Goal: Task Accomplishment & Management: Use online tool/utility

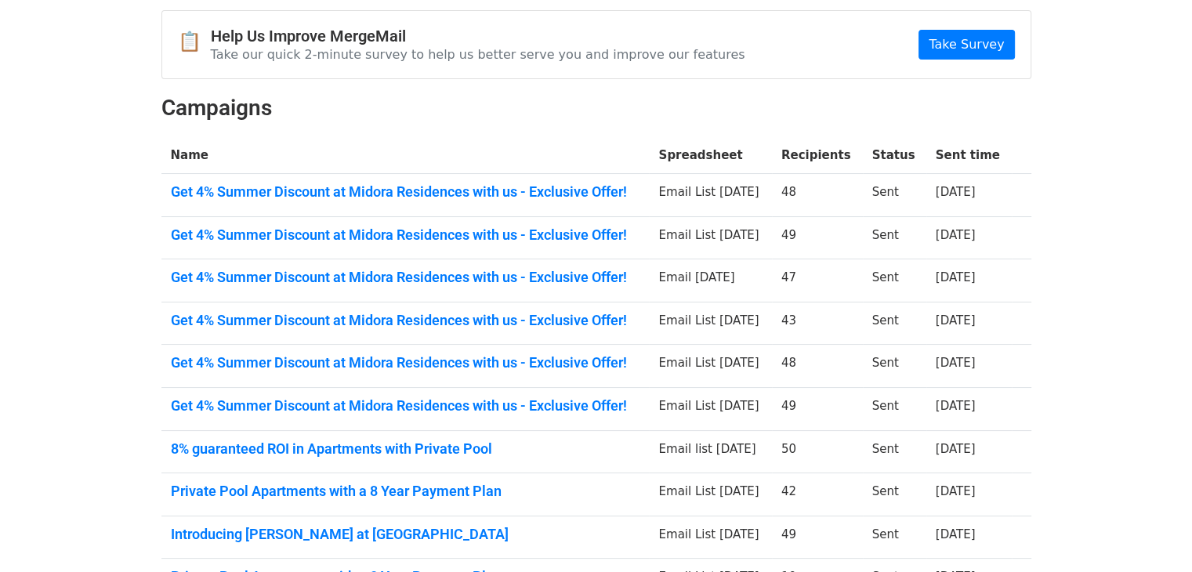
scroll to position [157, 0]
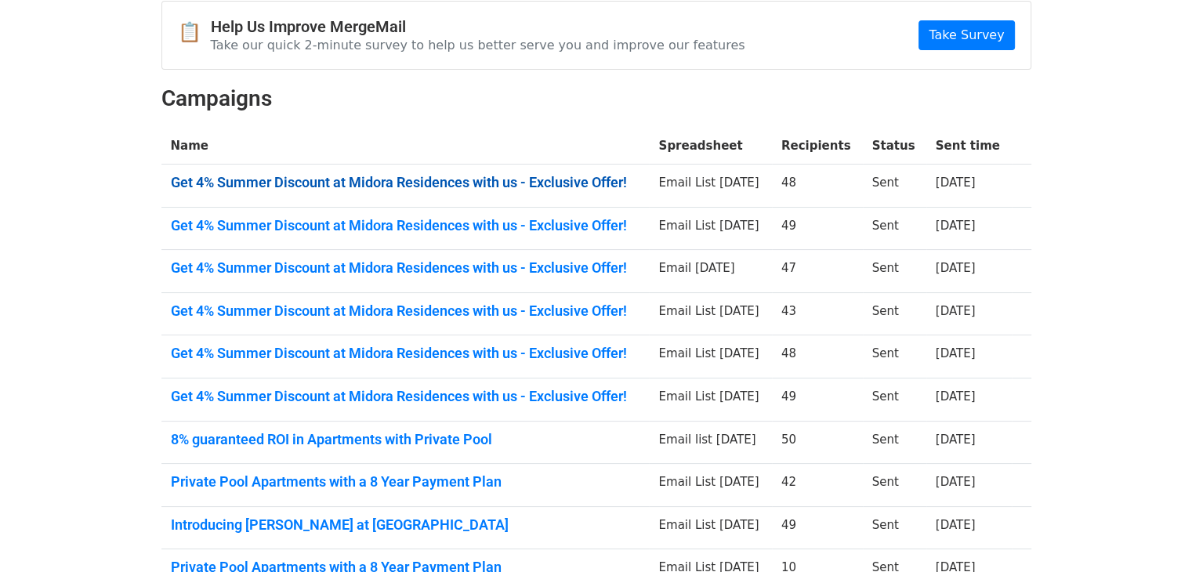
click at [498, 185] on link "Get 4% Summer Discount at Midora Residences with us - Exclusive Offer!" at bounding box center [406, 182] width 470 height 17
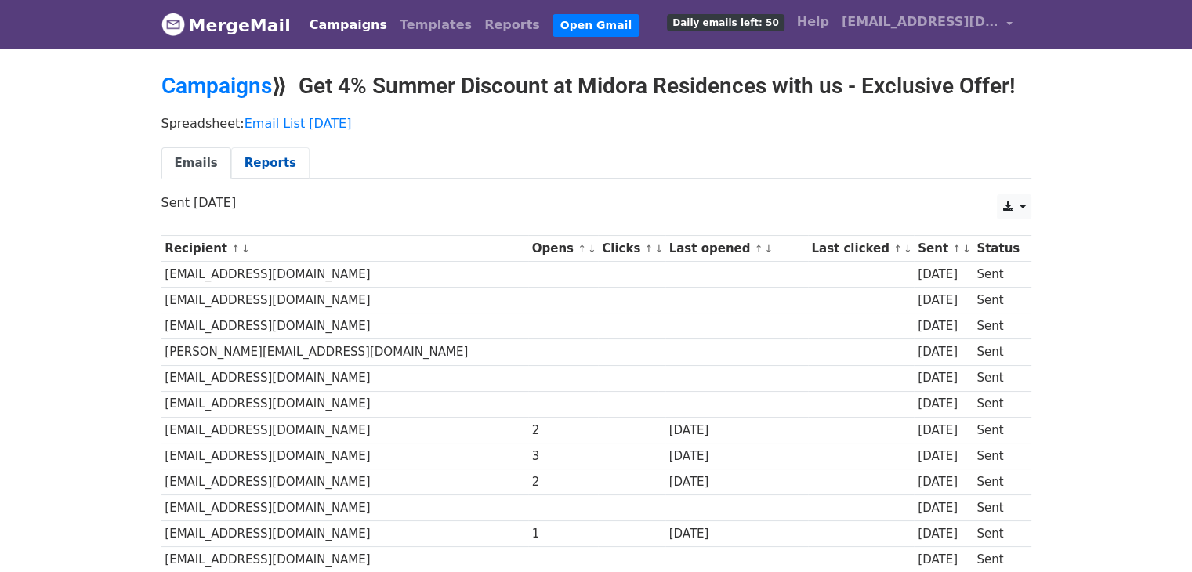
click at [258, 159] on link "Reports" at bounding box center [270, 163] width 78 height 32
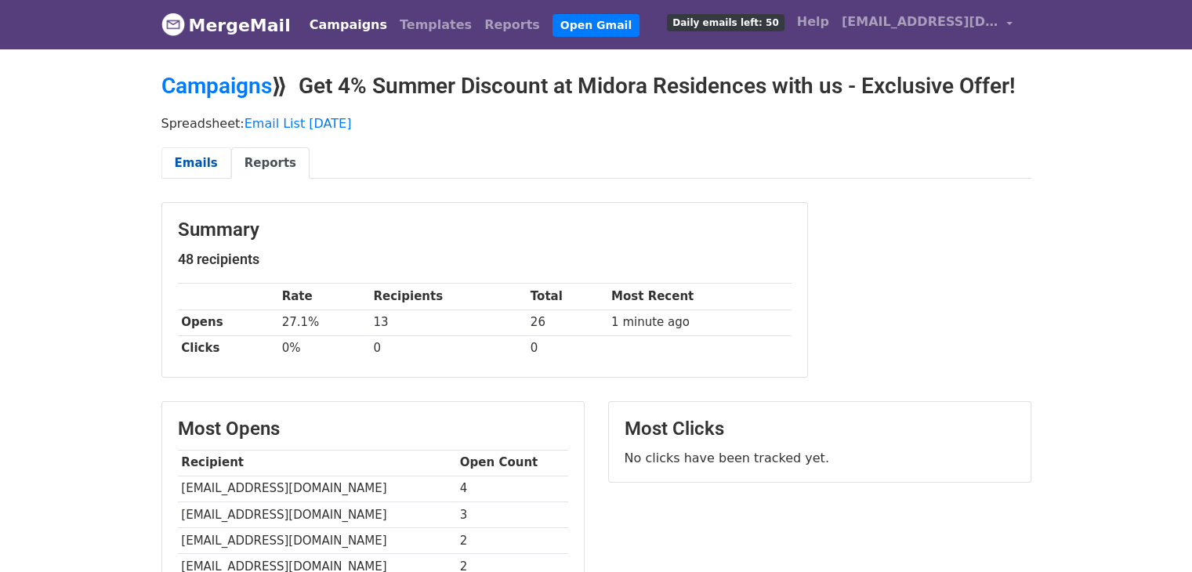
click at [176, 164] on link "Emails" at bounding box center [196, 163] width 70 height 32
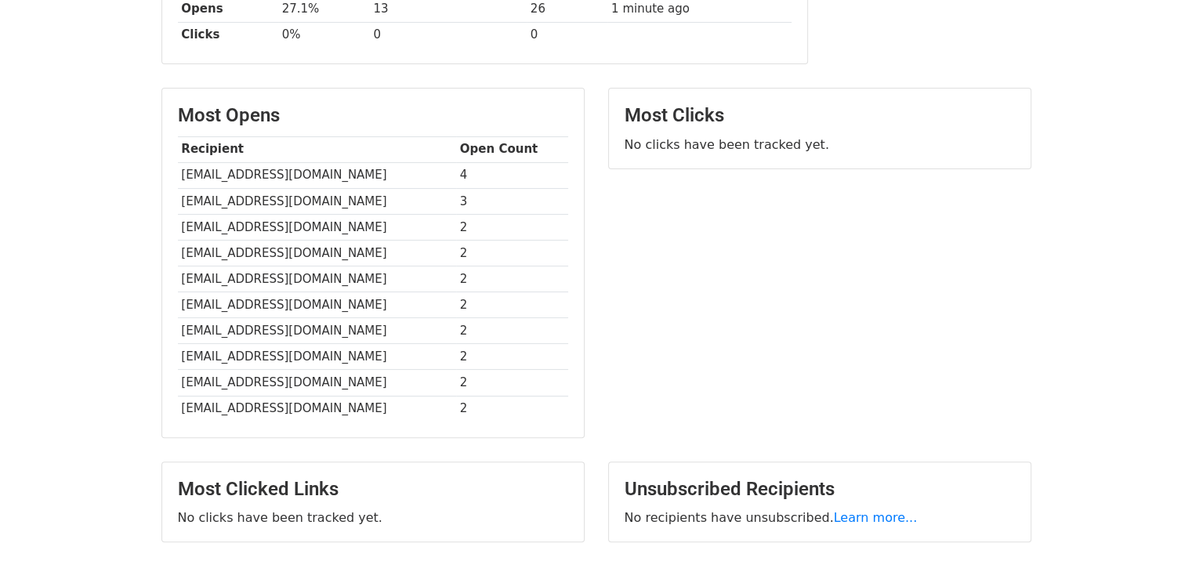
scroll to position [423, 0]
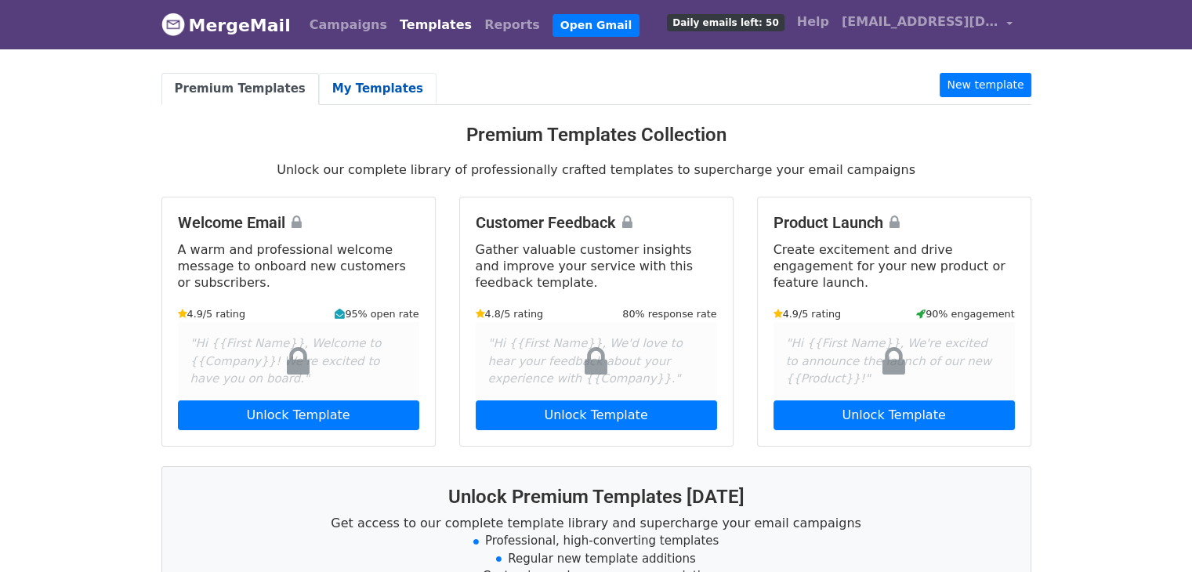
click at [346, 82] on link "My Templates" at bounding box center [378, 89] width 118 height 32
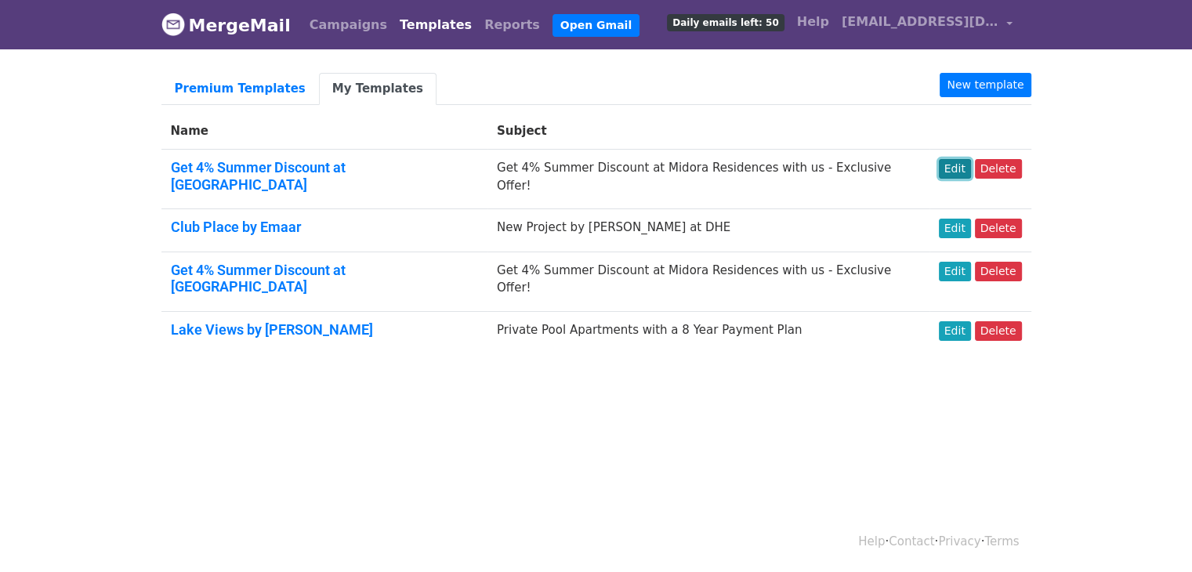
click at [959, 166] on link "Edit" at bounding box center [955, 169] width 32 height 20
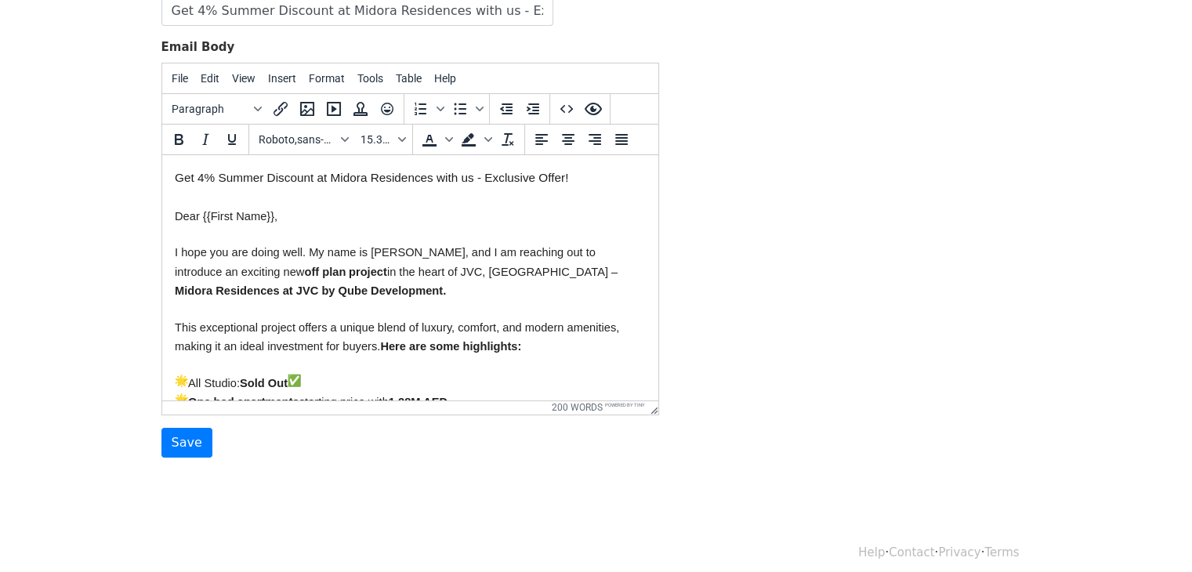
scroll to position [78, 0]
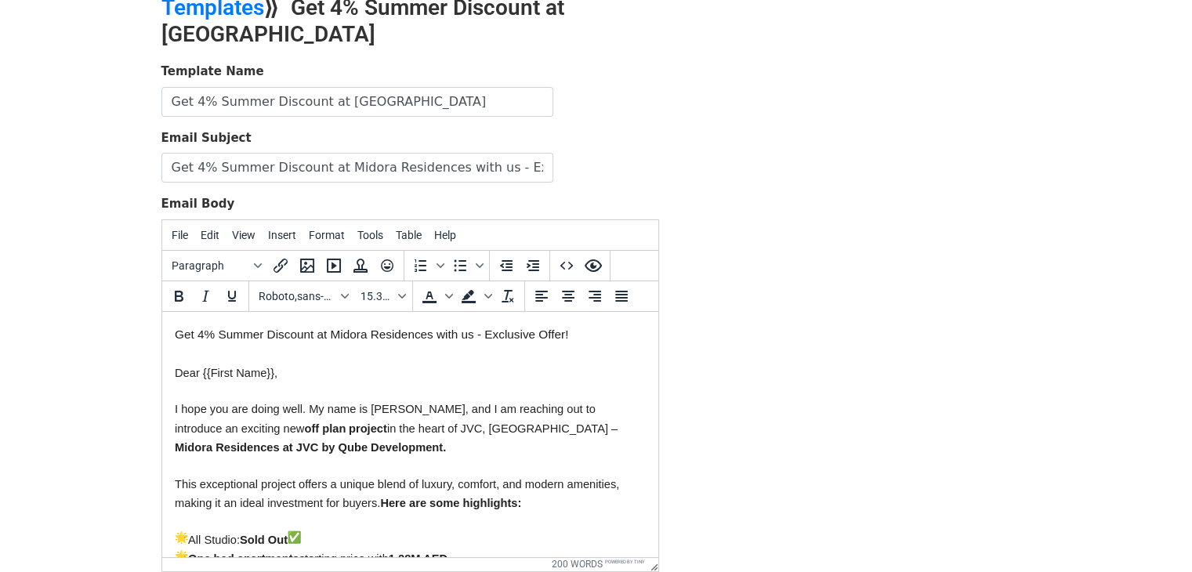
click at [978, 230] on div "Template Name Get 4% Summer Discount at [GEOGRAPHIC_DATA] Email Subject Get 4% …" at bounding box center [597, 339] width 894 height 552
click at [1097, 142] on body "MergeMail Campaigns Templates Reports Open Gmail Daily emails left: 50 Help [EM…" at bounding box center [596, 300] width 1192 height 756
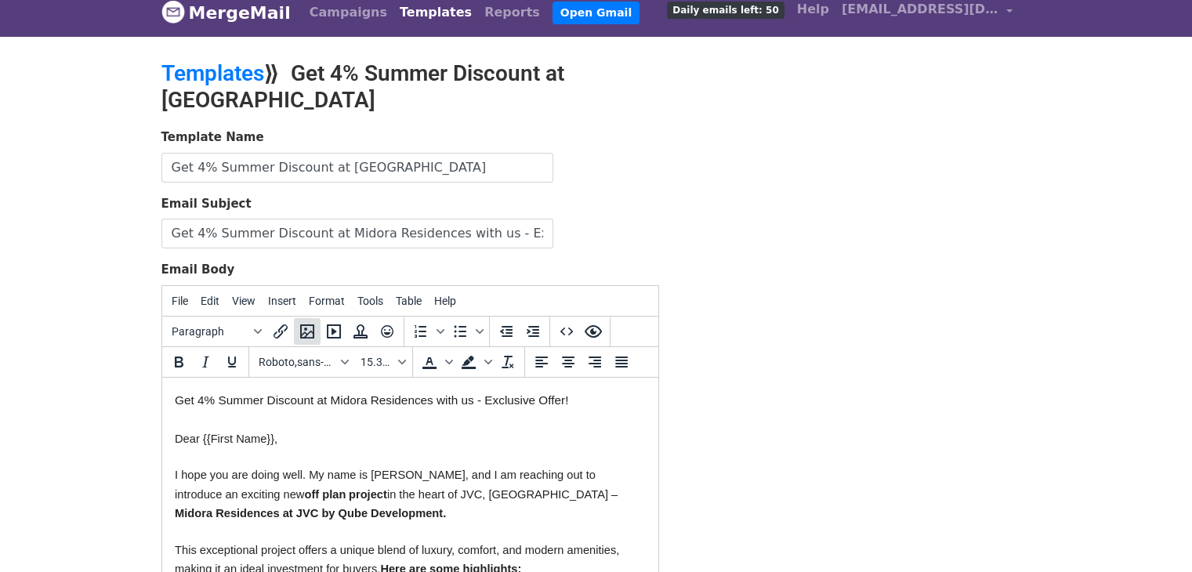
scroll to position [0, 0]
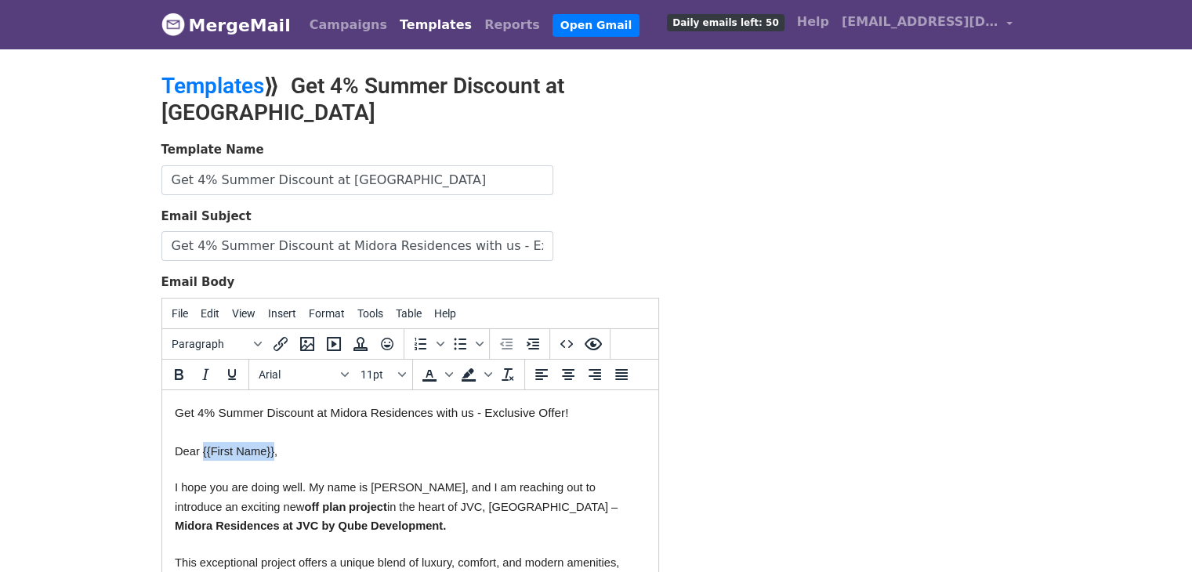
drag, startPoint x: 273, startPoint y: 452, endPoint x: 201, endPoint y: 451, distance: 72.1
click at [201, 451] on span "Dear {{First Name}}," at bounding box center [225, 450] width 103 height 13
copy span "{{First Name}}"
click at [944, 16] on span "[EMAIL_ADDRESS][DOMAIN_NAME]" at bounding box center [920, 22] width 157 height 19
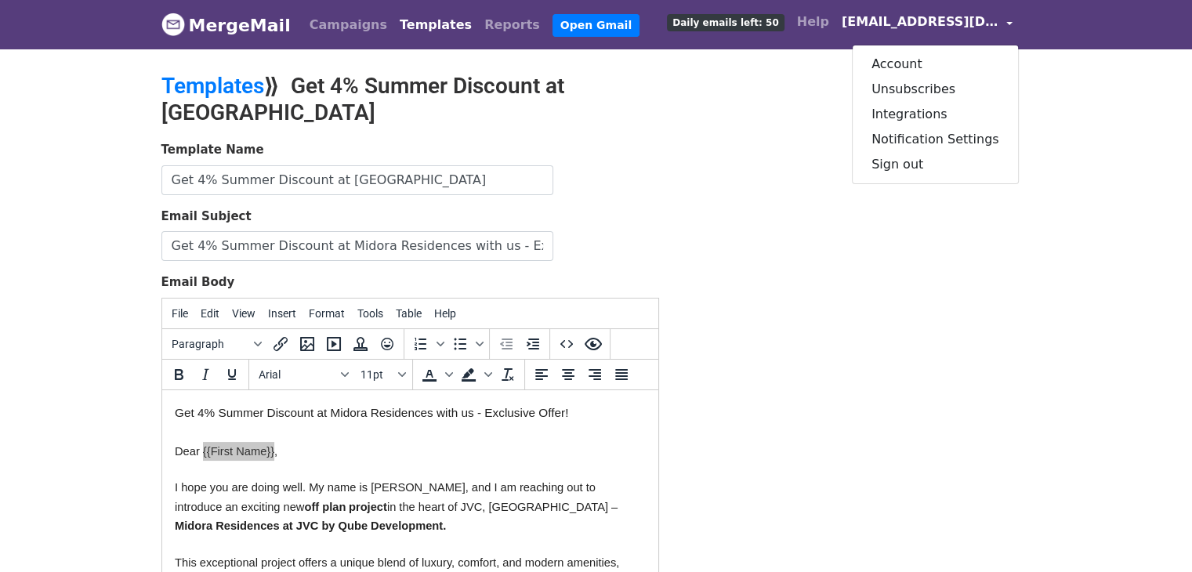
drag, startPoint x: 734, startPoint y: 125, endPoint x: 713, endPoint y: 35, distance: 91.7
click at [734, 124] on div "Templates ⟫ Get 4% Summer Discount at [GEOGRAPHIC_DATA]" at bounding box center [448, 107] width 596 height 68
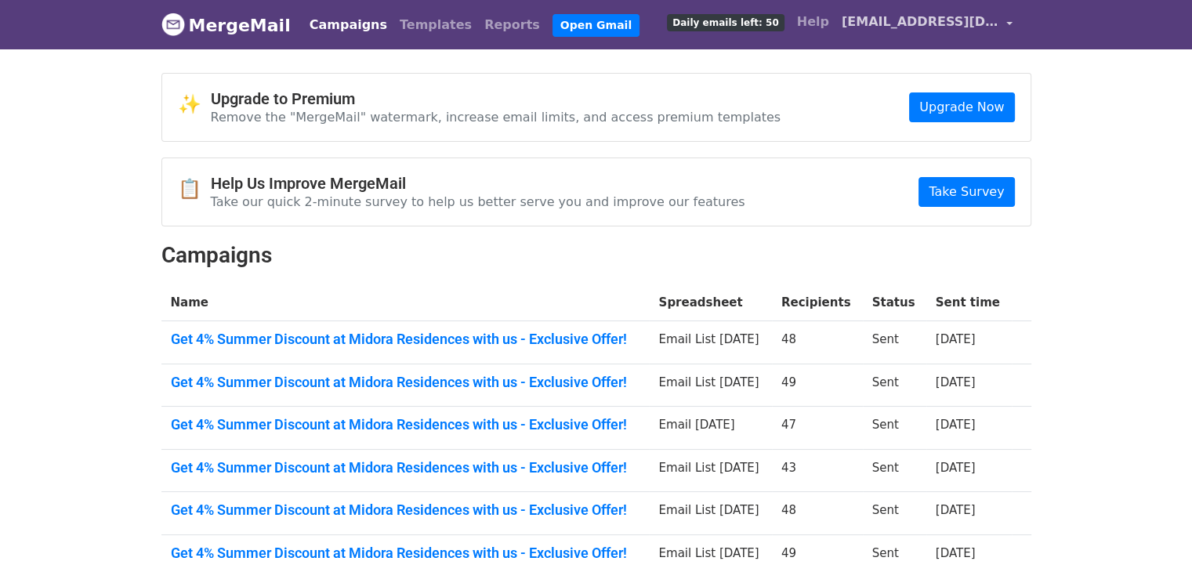
click at [908, 24] on span "[EMAIL_ADDRESS][DOMAIN_NAME]" at bounding box center [920, 22] width 157 height 19
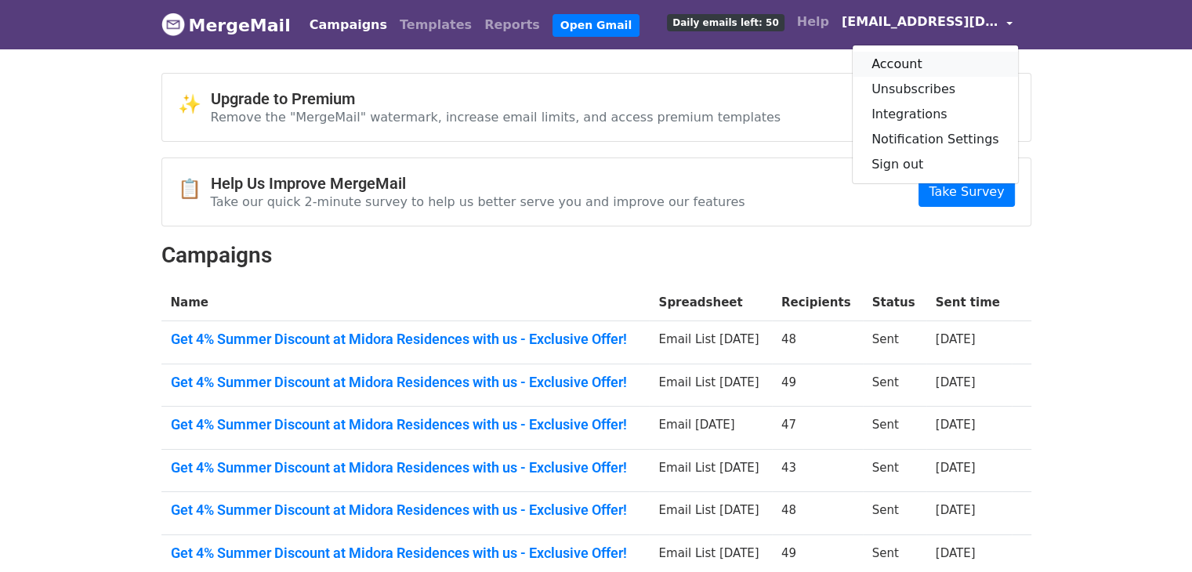
click at [916, 59] on link "Account" at bounding box center [935, 64] width 165 height 25
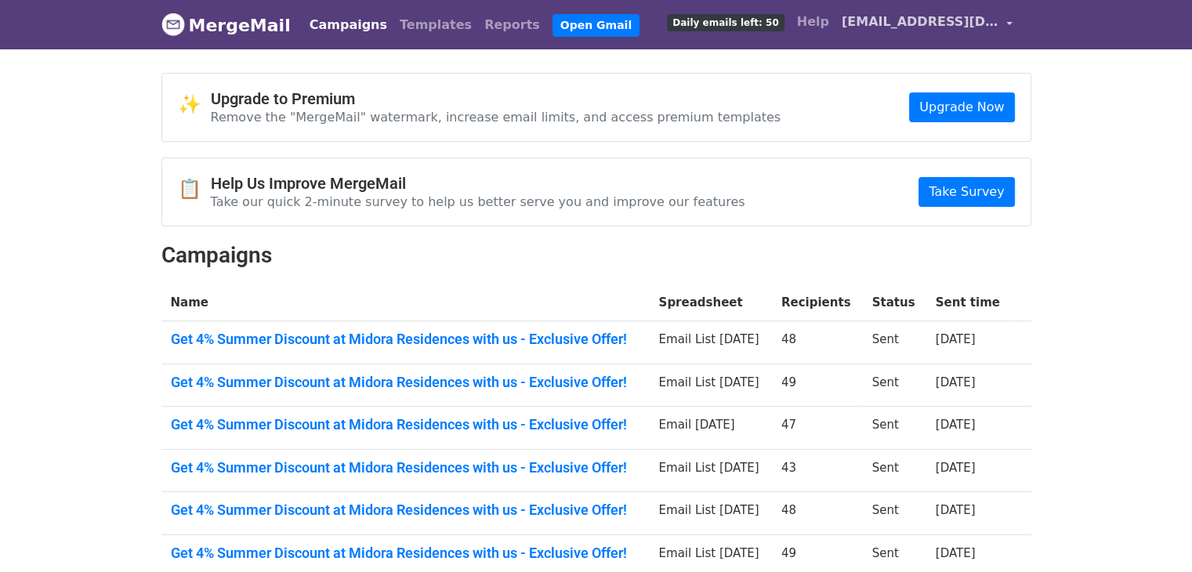
click at [911, 24] on span "[EMAIL_ADDRESS][DOMAIN_NAME]" at bounding box center [920, 22] width 157 height 19
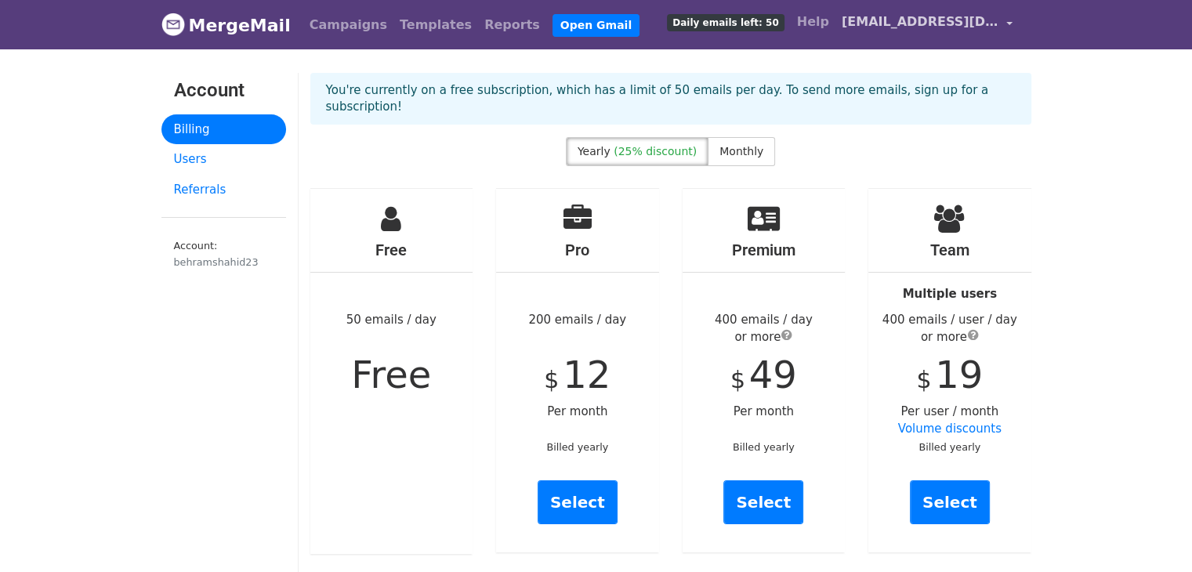
click at [887, 23] on span "[EMAIL_ADDRESS][DOMAIN_NAME]" at bounding box center [920, 22] width 157 height 19
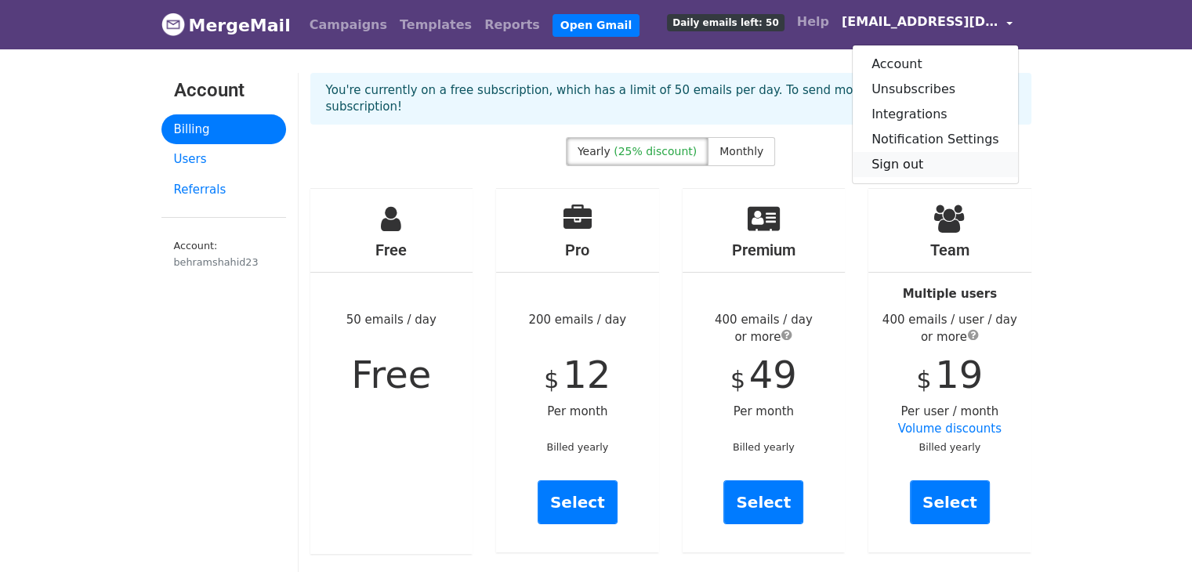
click at [916, 164] on link "Sign out" at bounding box center [935, 164] width 165 height 25
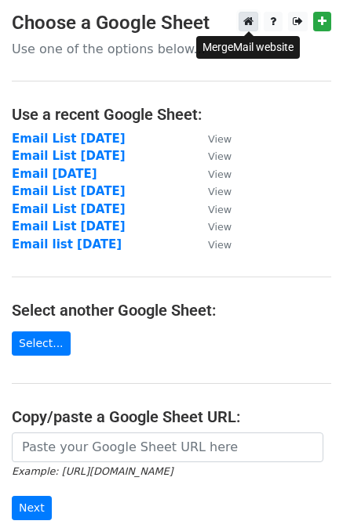
click at [252, 23] on icon at bounding box center [248, 21] width 10 height 11
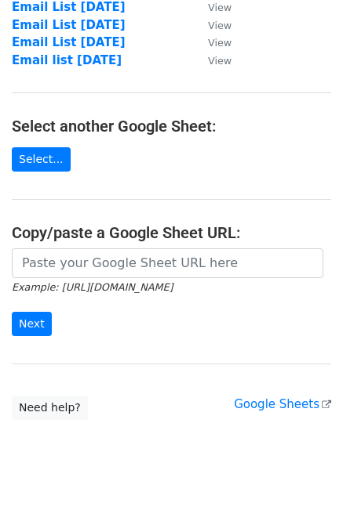
scroll to position [199, 0]
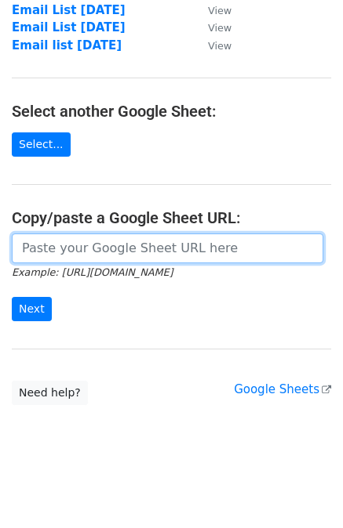
click at [141, 248] on input "url" at bounding box center [167, 249] width 311 height 30
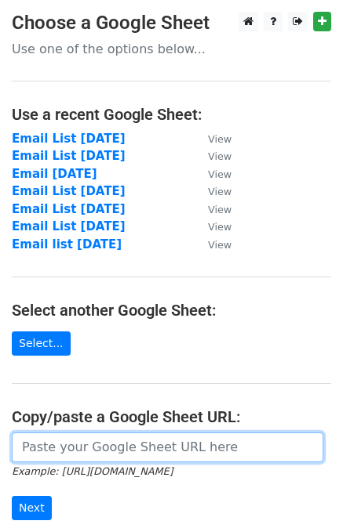
click at [118, 447] on input "url" at bounding box center [167, 448] width 311 height 30
paste input "https://docs.google.com/spreadsheets/d/1Ug7jRVnrvxiW86rHyG-gnQt_iI8Faydnh9ooBrf…"
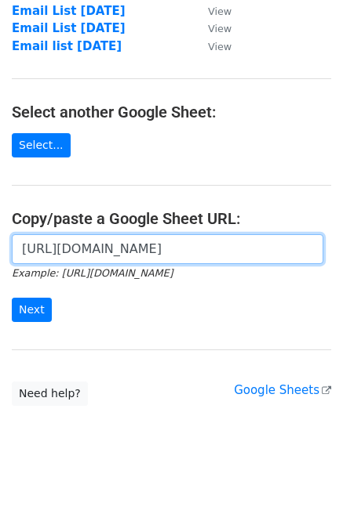
scroll to position [199, 0]
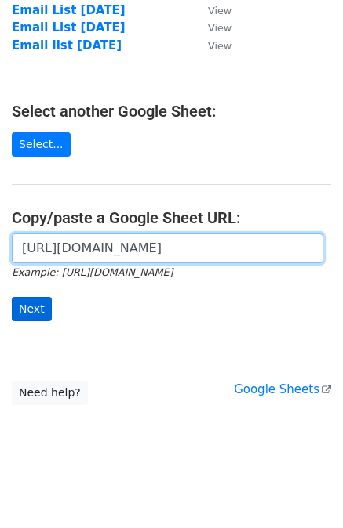
type input "https://docs.google.com/spreadsheets/d/1Ug7jRVnrvxiW86rHyG-gnQt_iI8Faydnh9ooBrf…"
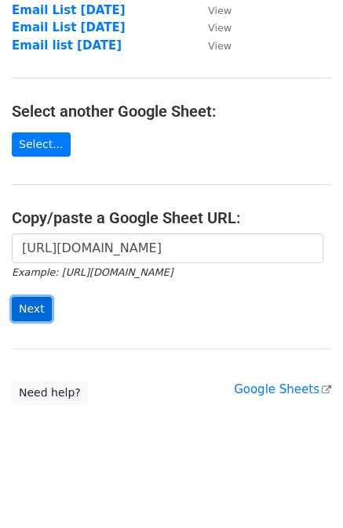
click at [41, 311] on input "Next" at bounding box center [32, 309] width 40 height 24
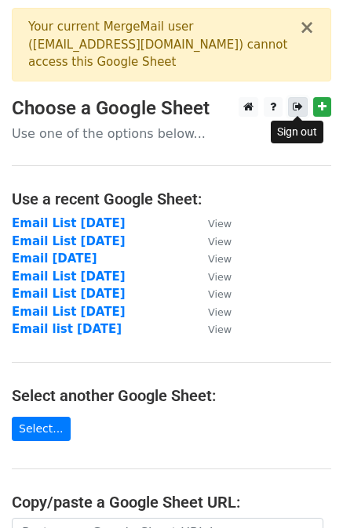
click at [295, 108] on icon at bounding box center [297, 106] width 10 height 11
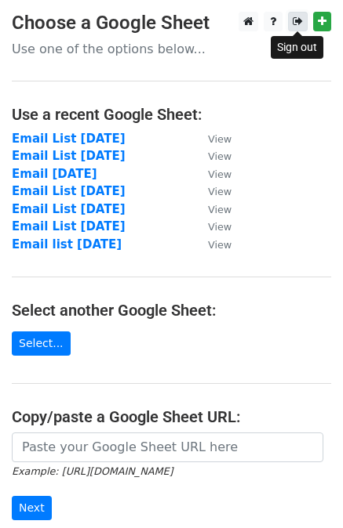
click at [300, 23] on icon at bounding box center [297, 21] width 10 height 11
